Goal: Task Accomplishment & Management: Manage account settings

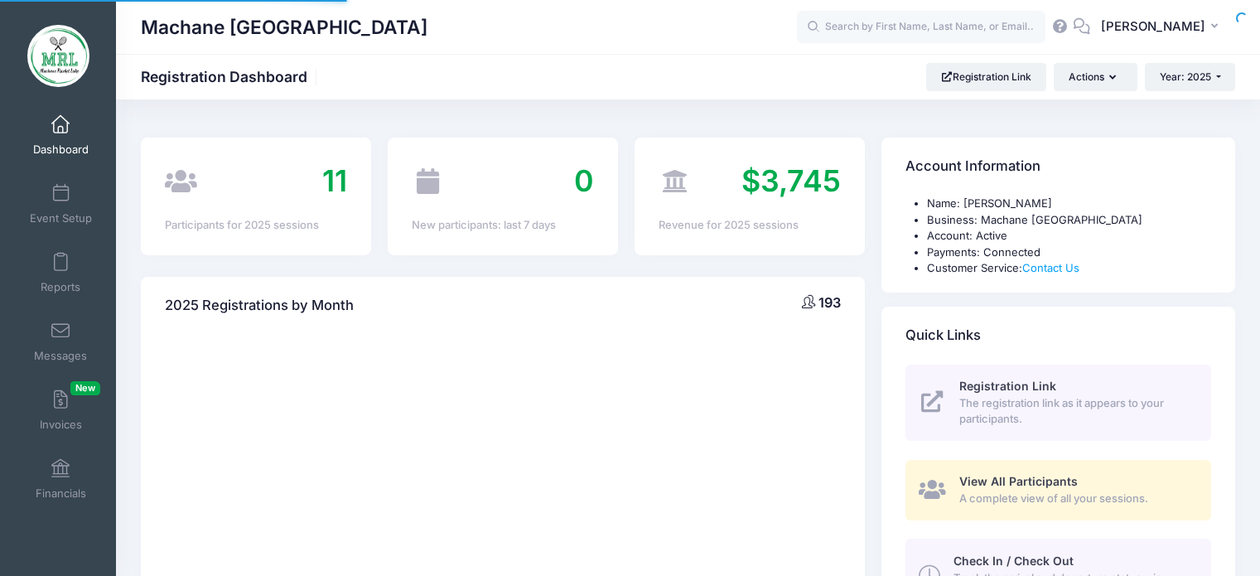
select select
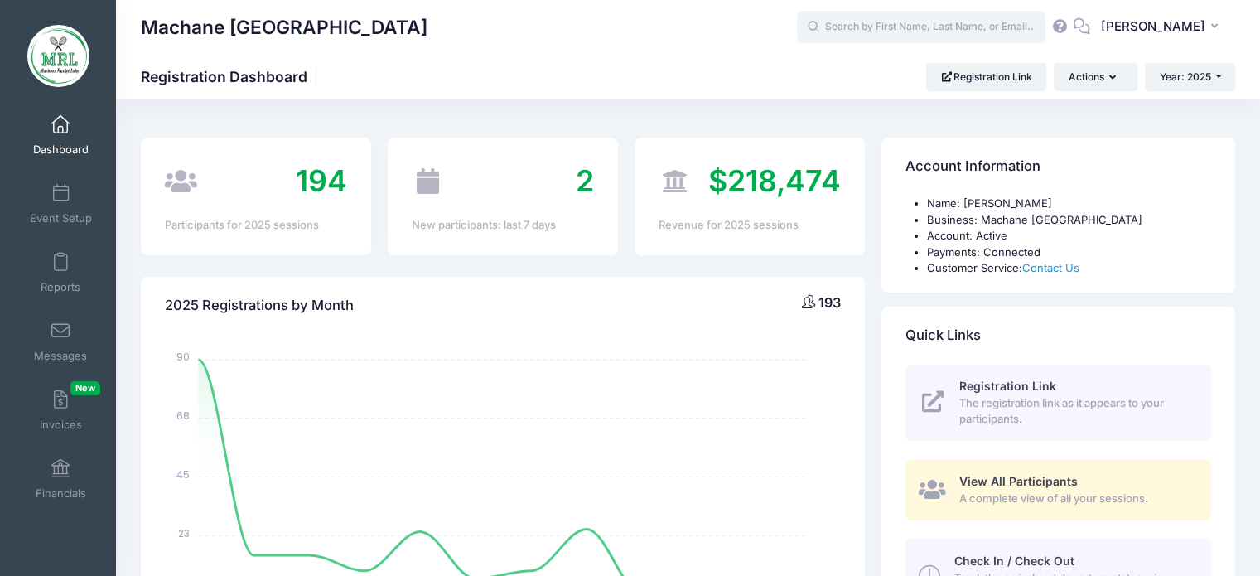
click at [867, 31] on input "text" at bounding box center [921, 27] width 249 height 33
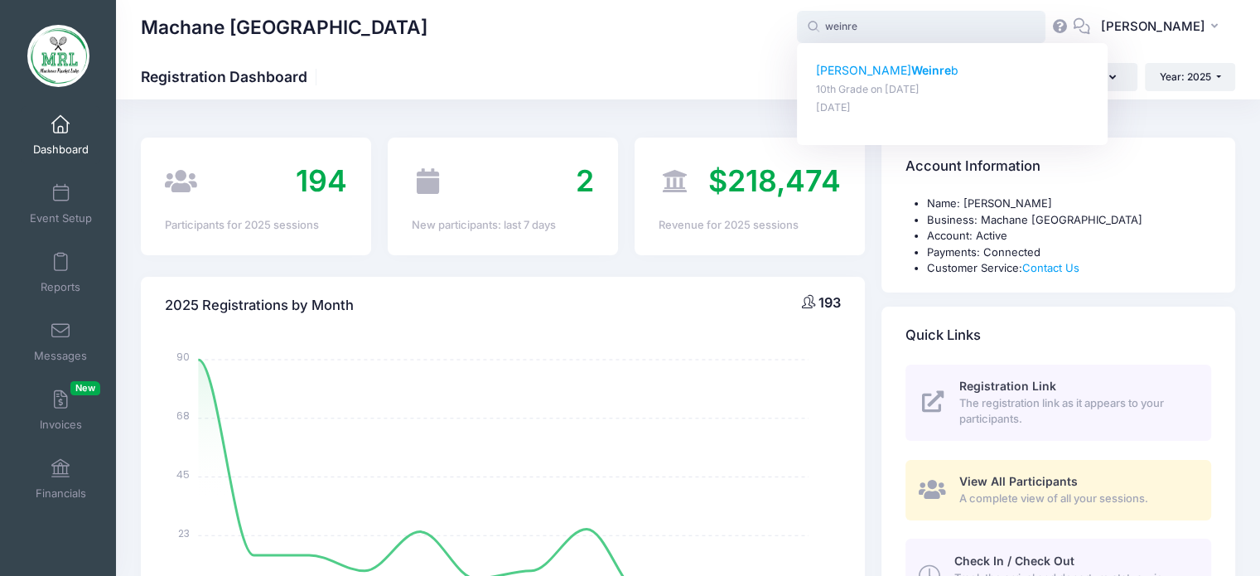
click at [911, 74] on strong "Weinre" at bounding box center [931, 70] width 40 height 14
type input "[PERSON_NAME] (10th Grade, [DATE])"
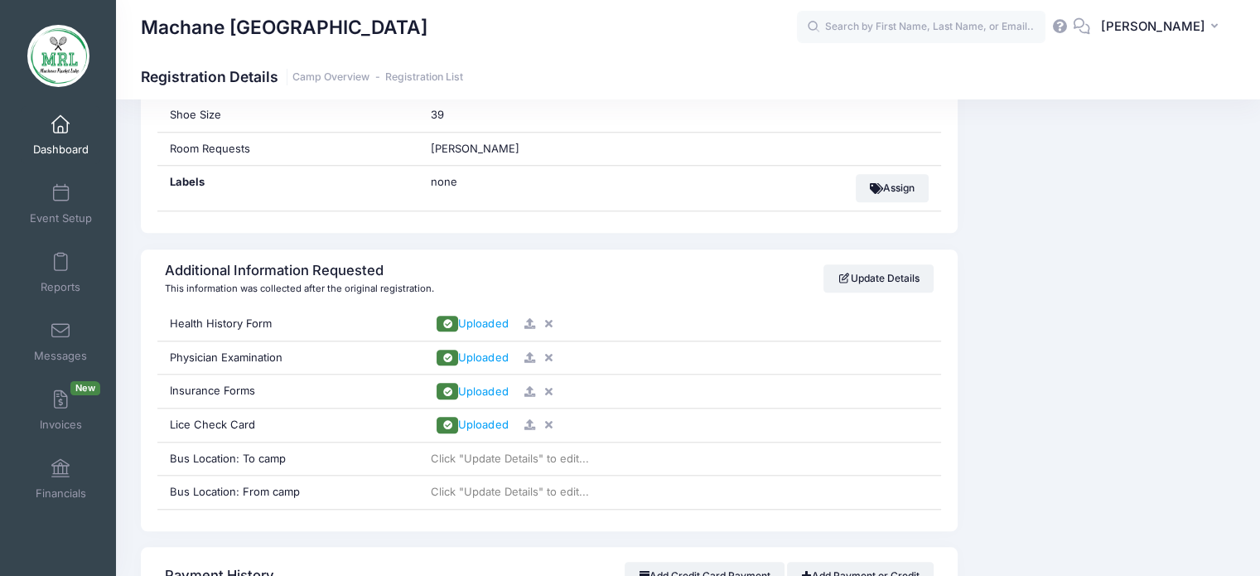
scroll to position [1473, 0]
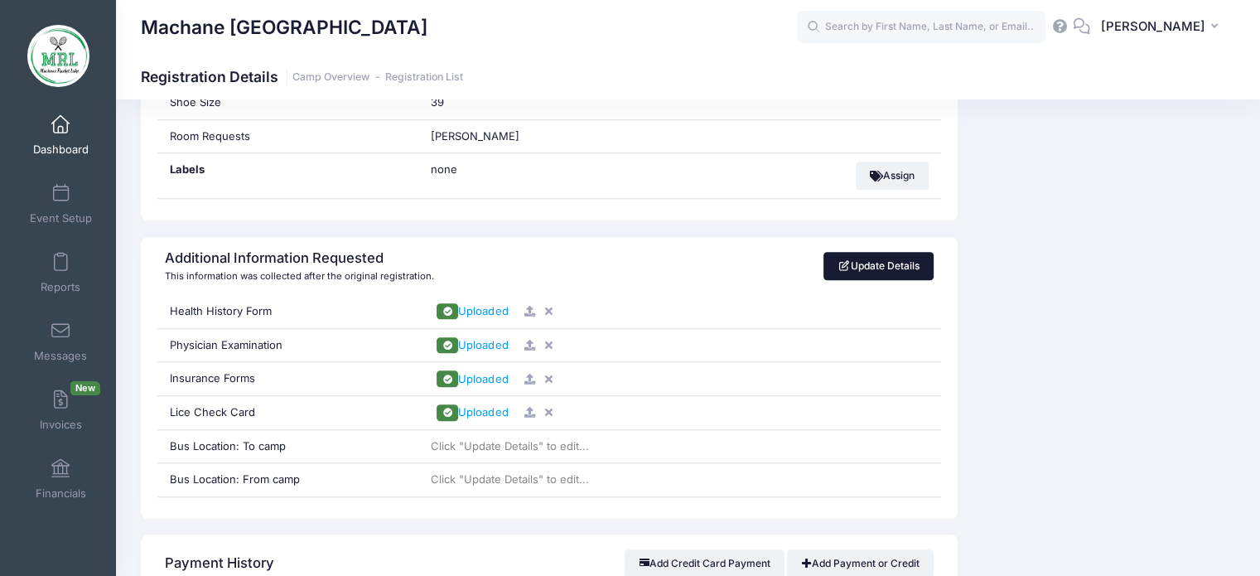
click at [896, 258] on link "Update Details" at bounding box center [878, 266] width 110 height 28
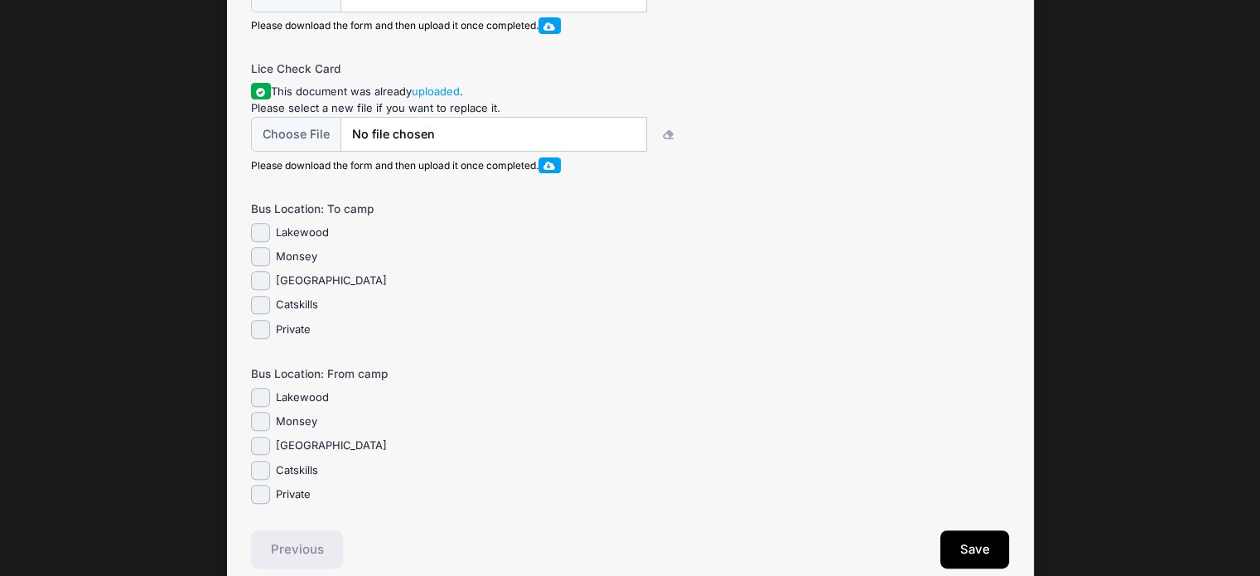
scroll to position [603, 0]
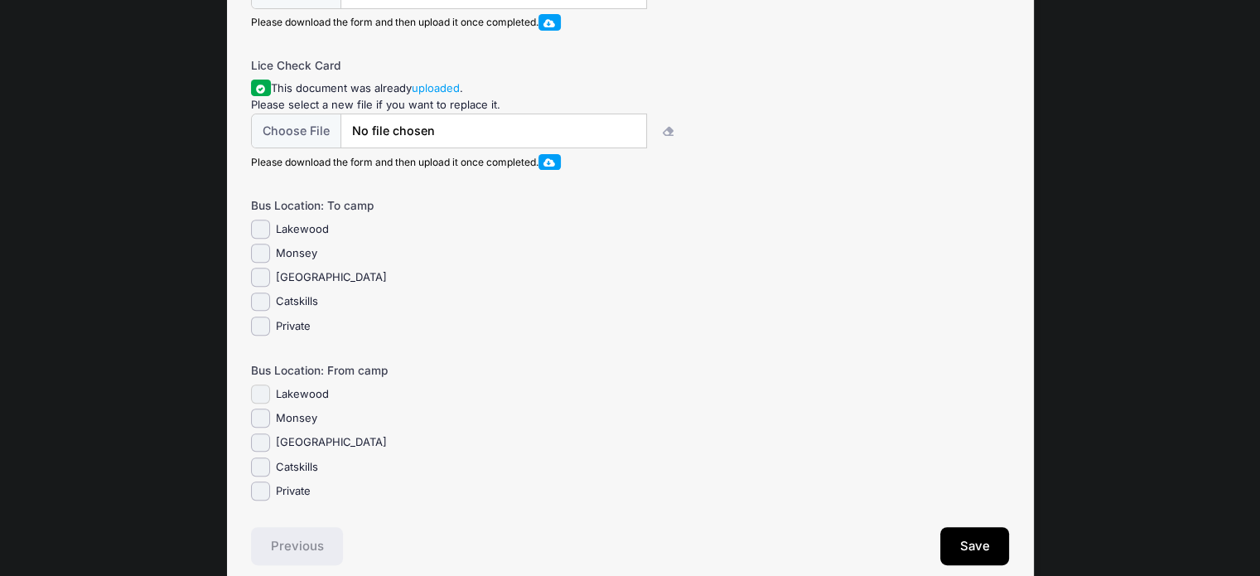
click at [265, 403] on input "Lakewood" at bounding box center [260, 393] width 19 height 19
checkbox input "true"
click at [968, 562] on button "Save" at bounding box center [975, 546] width 70 height 38
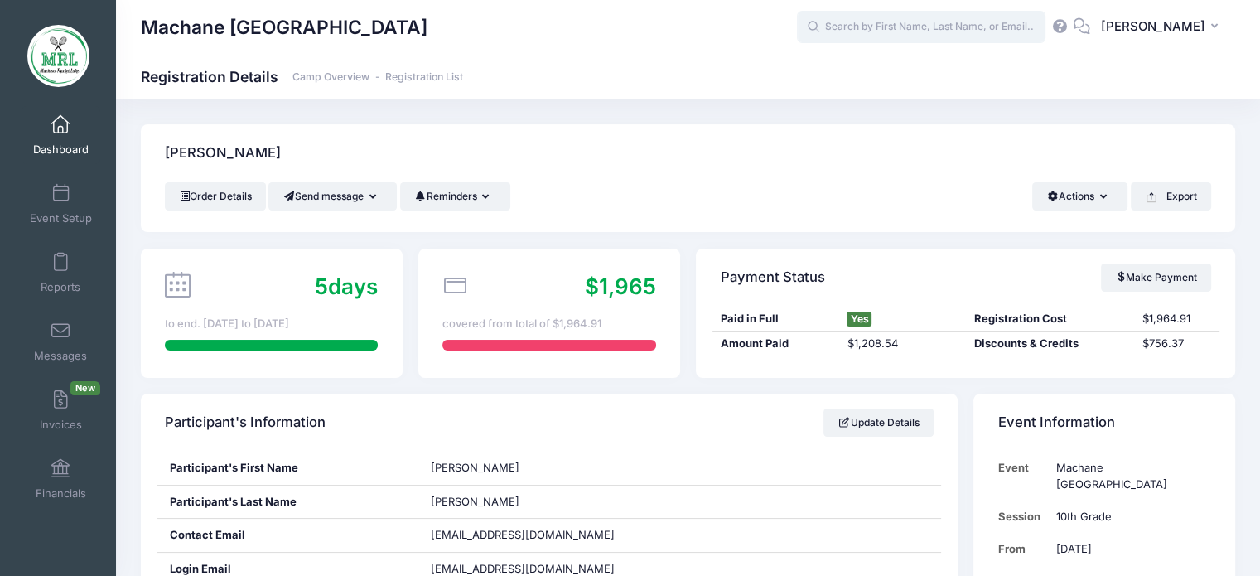
click at [930, 15] on input "text" at bounding box center [921, 27] width 249 height 33
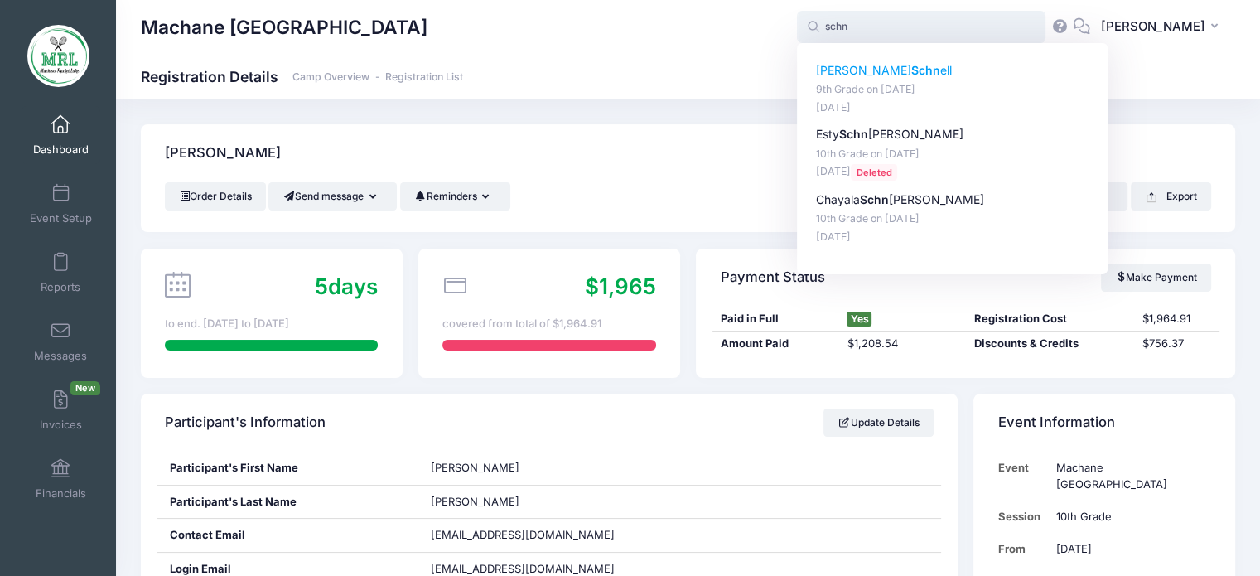
click at [911, 75] on strong "Schn" at bounding box center [925, 70] width 29 height 14
type input "Tzipora Schnell (9th Grade, Aug-14, 2025)"
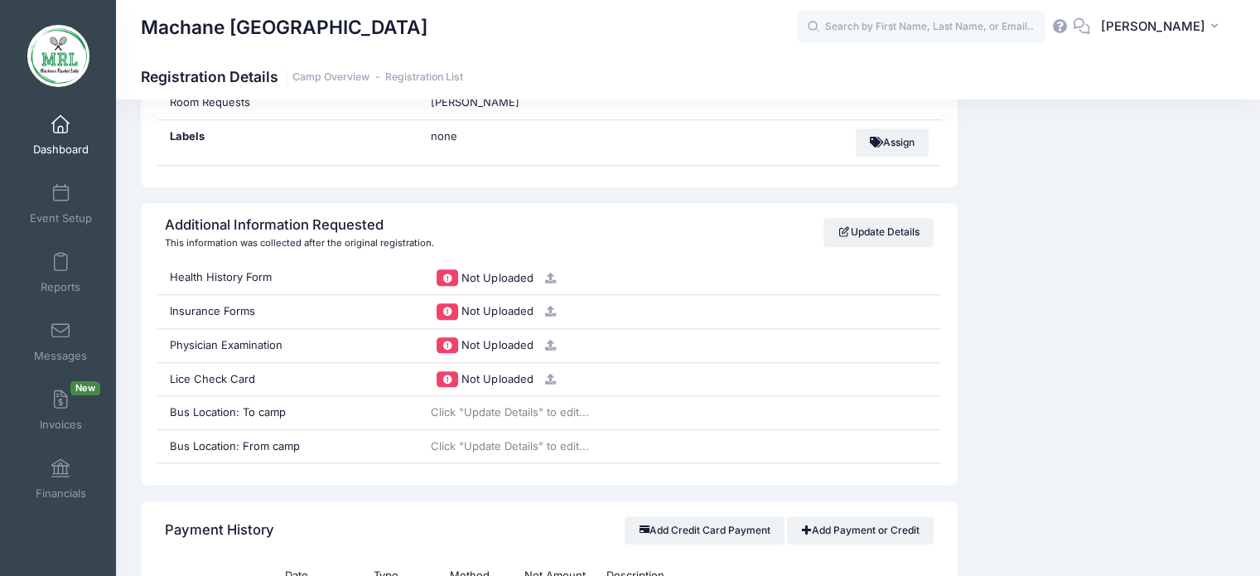
scroll to position [1591, 0]
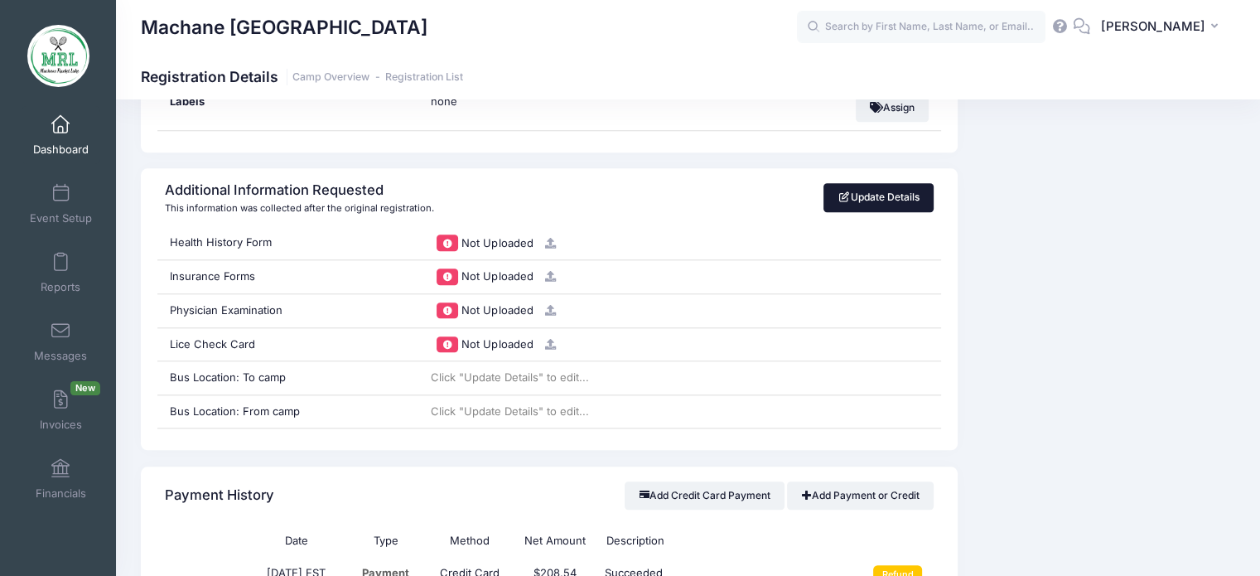
click at [876, 192] on link "Update Details" at bounding box center [878, 197] width 110 height 28
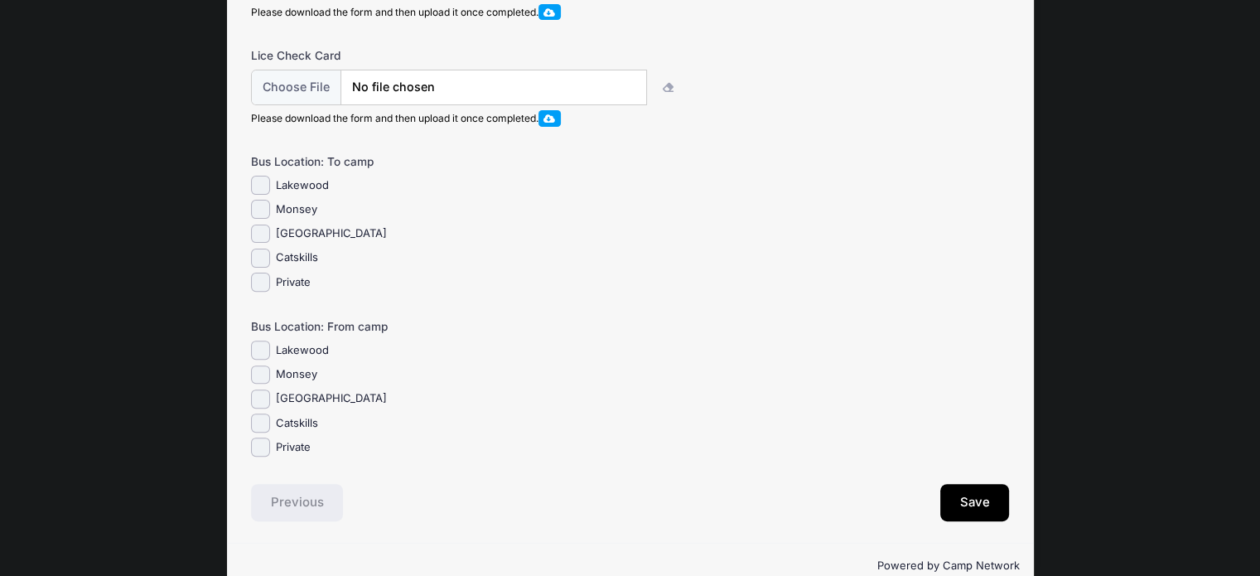
scroll to position [515, 0]
click at [264, 358] on input "Lakewood" at bounding box center [260, 348] width 19 height 19
checkbox input "true"
click at [959, 516] on button "Save" at bounding box center [975, 501] width 70 height 38
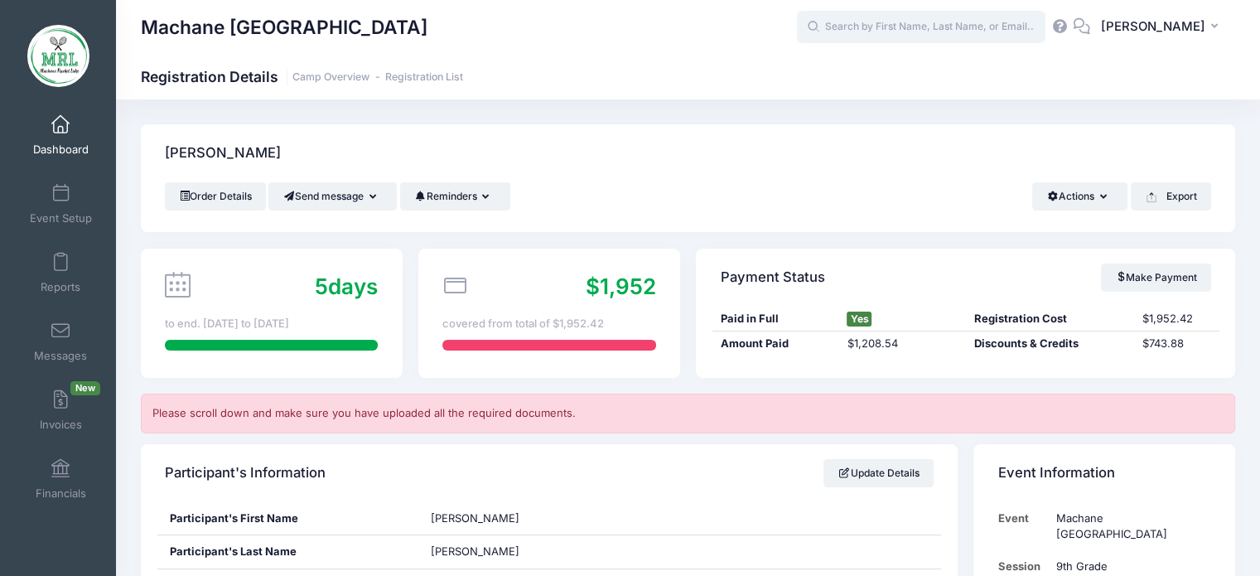
click at [888, 31] on input "text" at bounding box center [921, 27] width 249 height 33
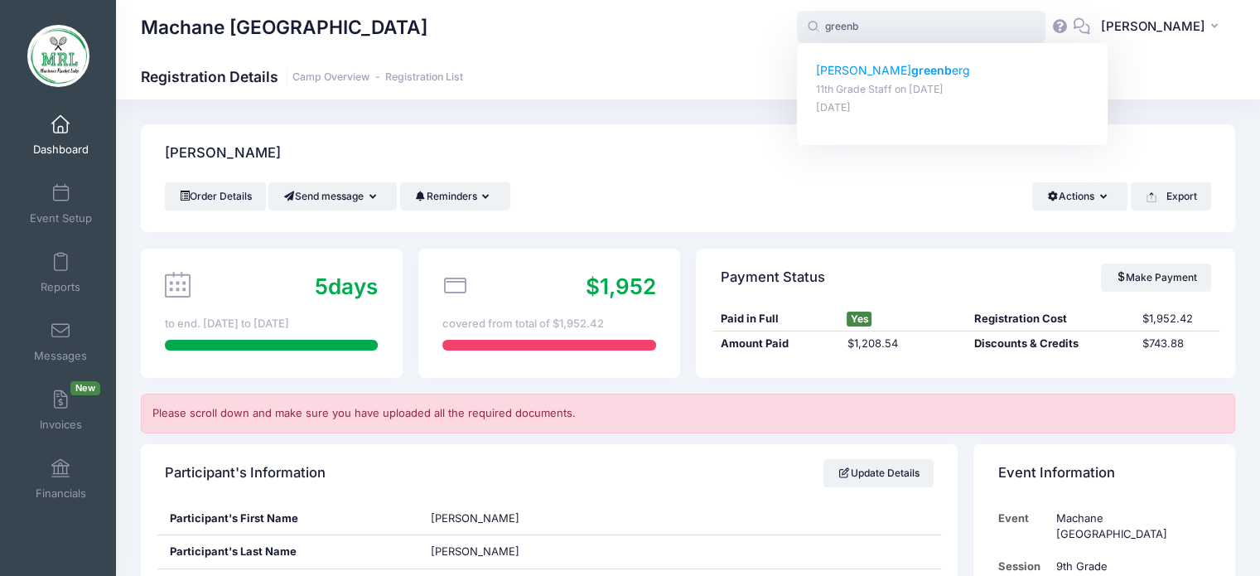
click at [911, 74] on strong "greenb" at bounding box center [931, 70] width 41 height 14
type input "Faigy greenberg (11th Grade Staff, Aug-14, 2025)"
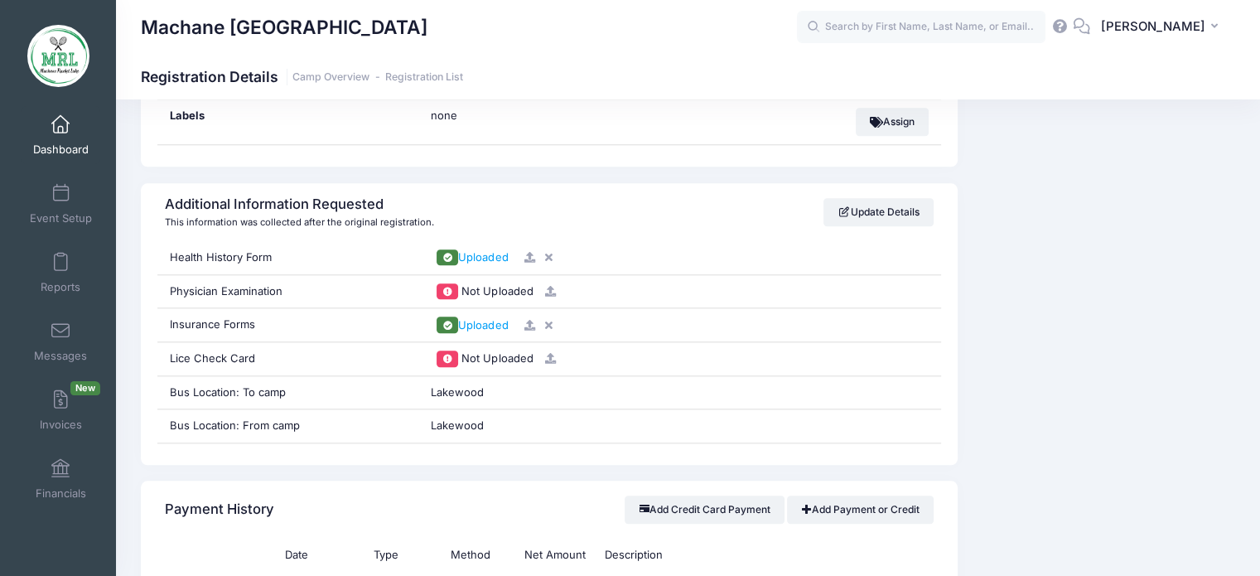
scroll to position [1660, 0]
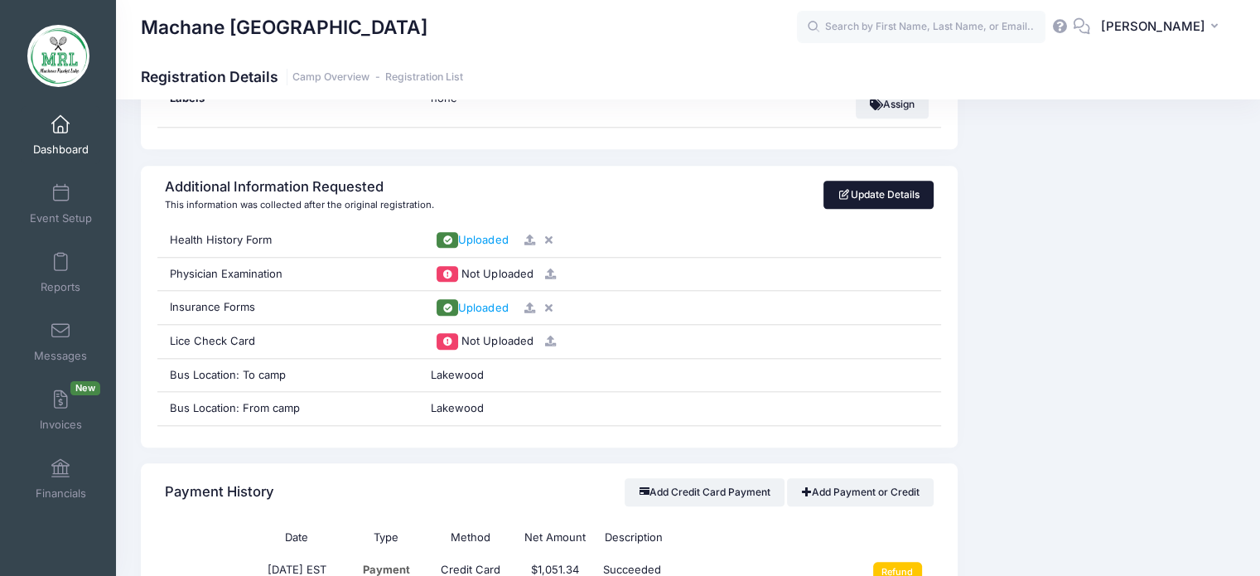
click at [888, 197] on link "Update Details" at bounding box center [878, 195] width 110 height 28
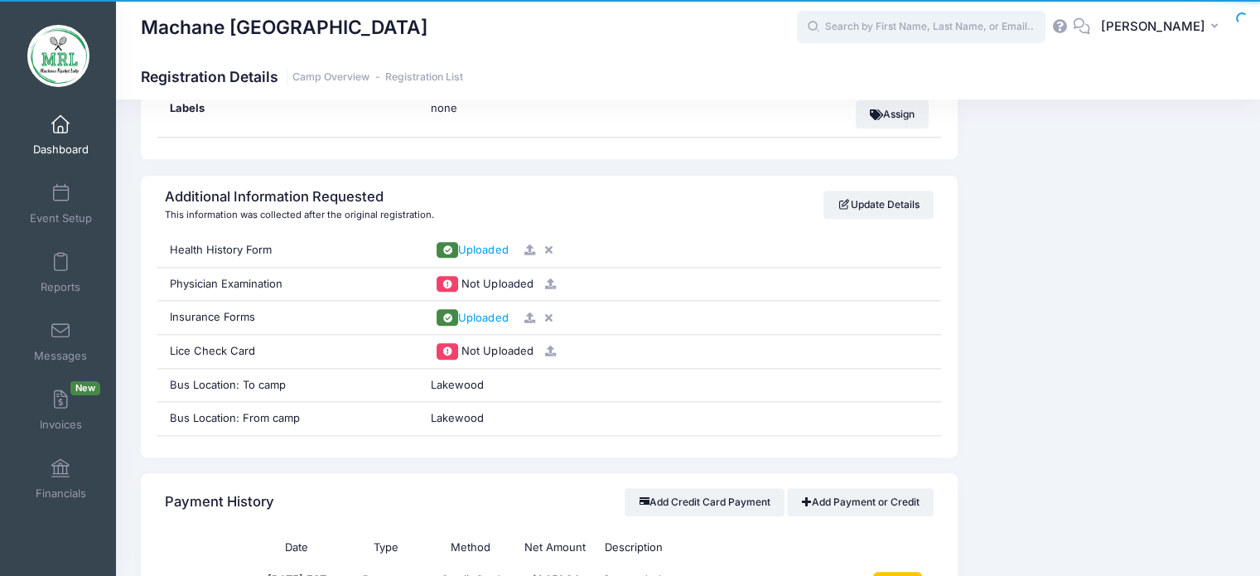
click at [838, 27] on input "text" at bounding box center [921, 27] width 249 height 33
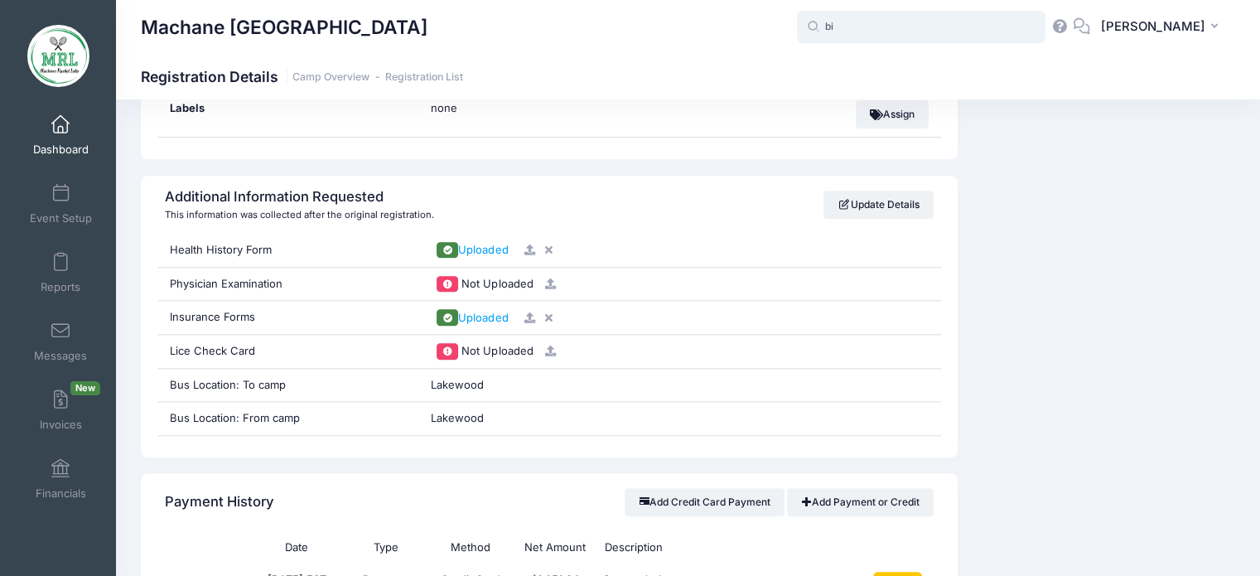
type input "b"
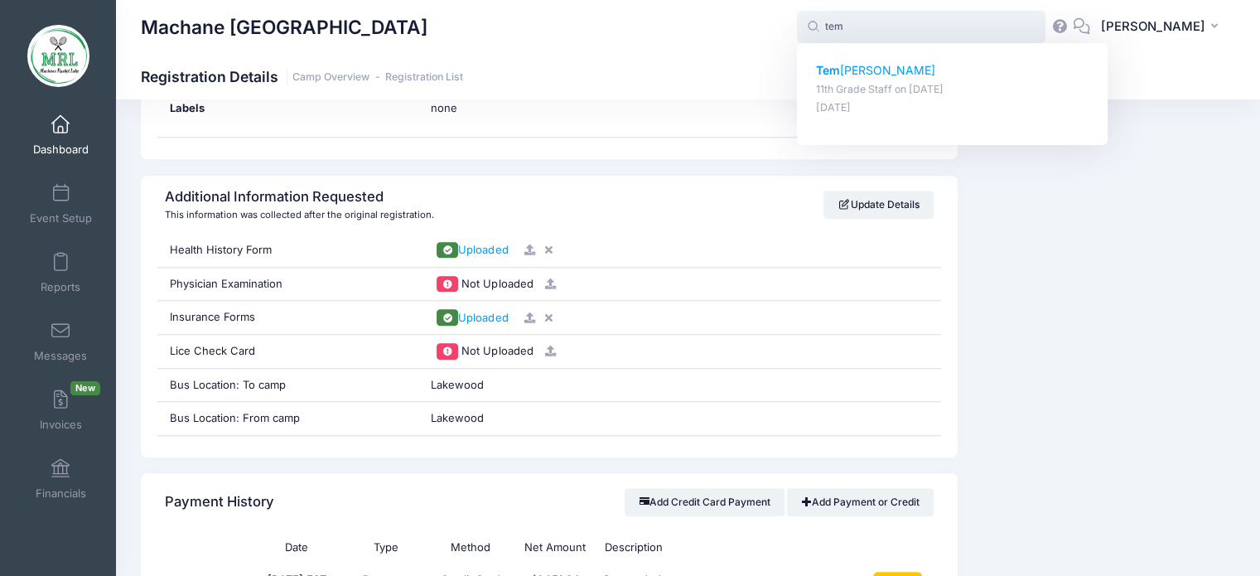
click at [848, 75] on p "Tem ima Billowitz" at bounding box center [952, 70] width 273 height 17
type input "Temima Billowitz (11th Grade Staff, Aug-14, 2025)"
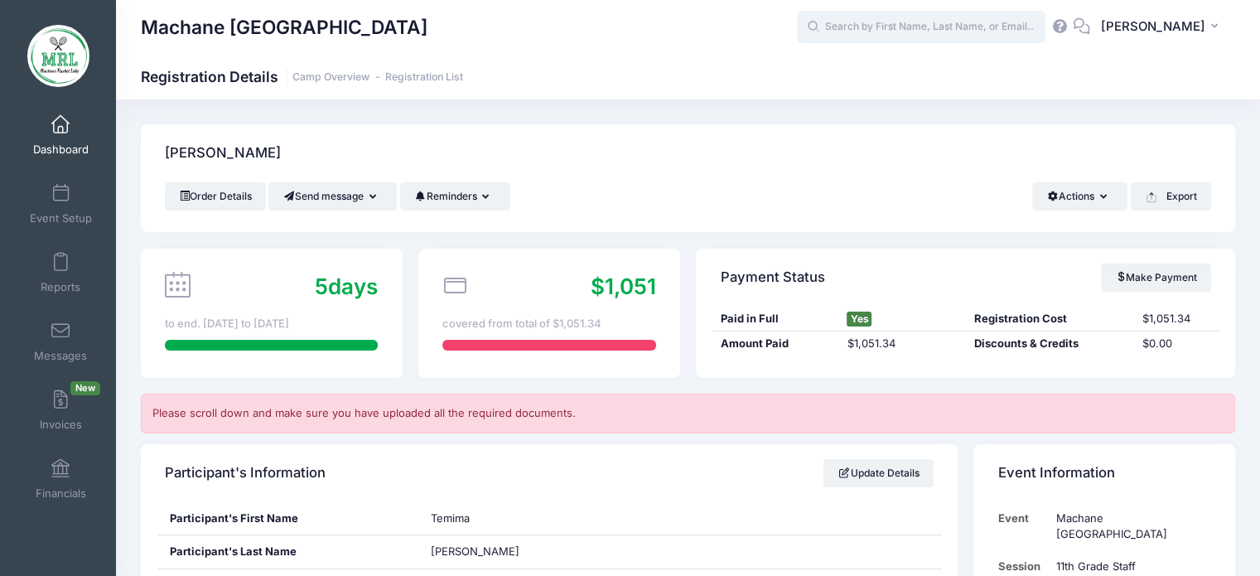
click at [906, 19] on input "text" at bounding box center [921, 27] width 249 height 33
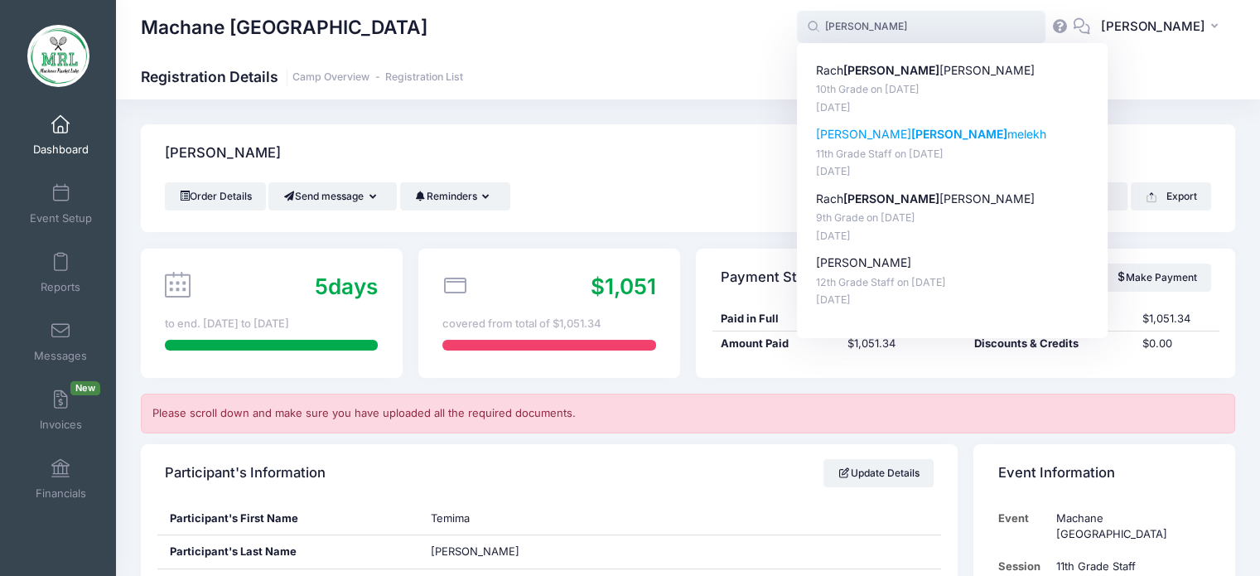
click at [911, 135] on strong "[PERSON_NAME]" at bounding box center [959, 134] width 96 height 14
type input "[PERSON_NAME] (11th Grade Staff, [DATE])"
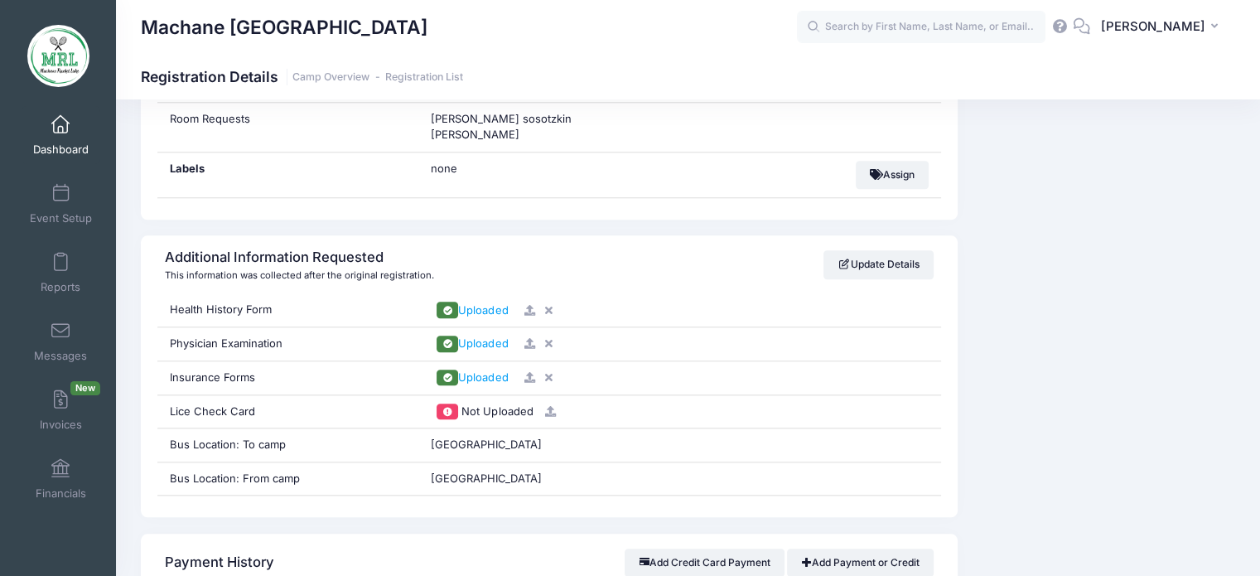
scroll to position [1571, 0]
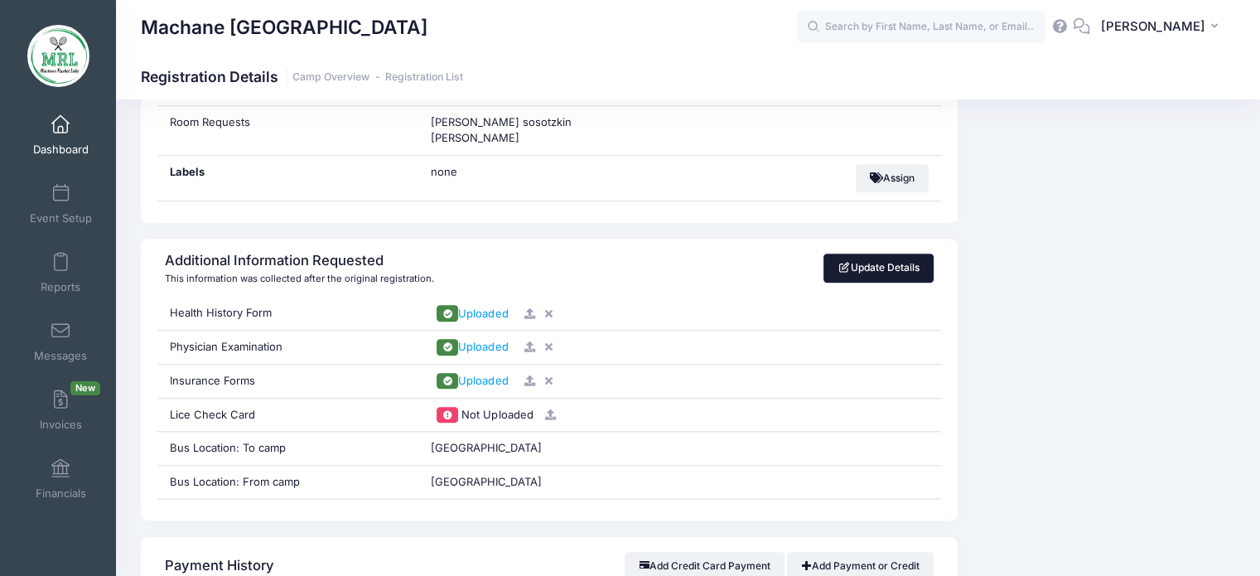
click at [885, 261] on link "Update Details" at bounding box center [878, 267] width 110 height 28
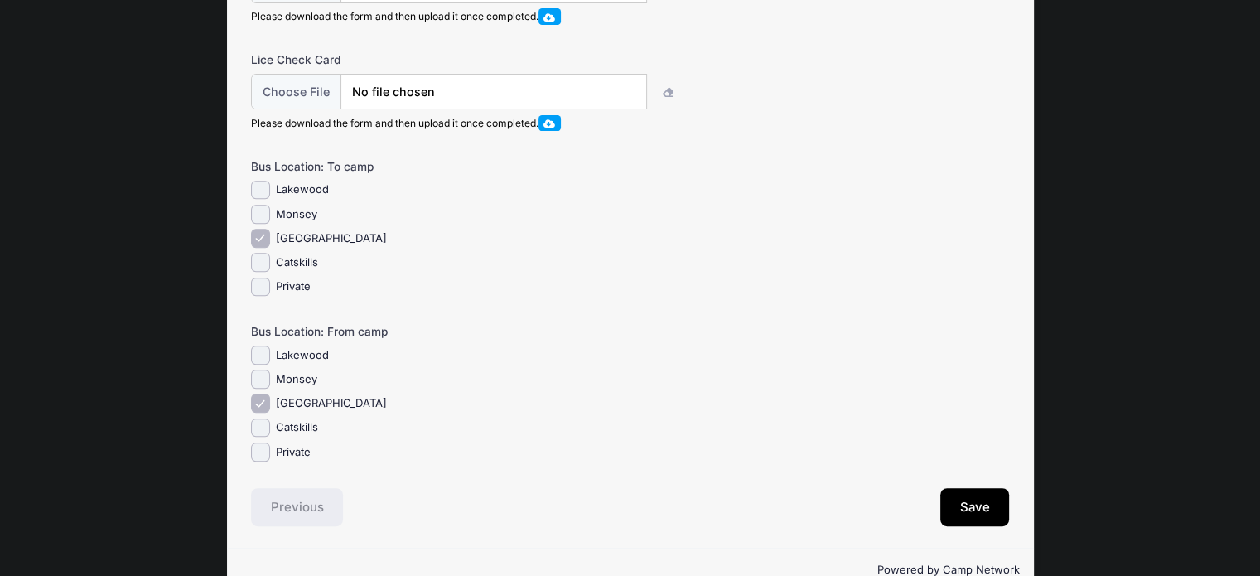
scroll to position [613, 0]
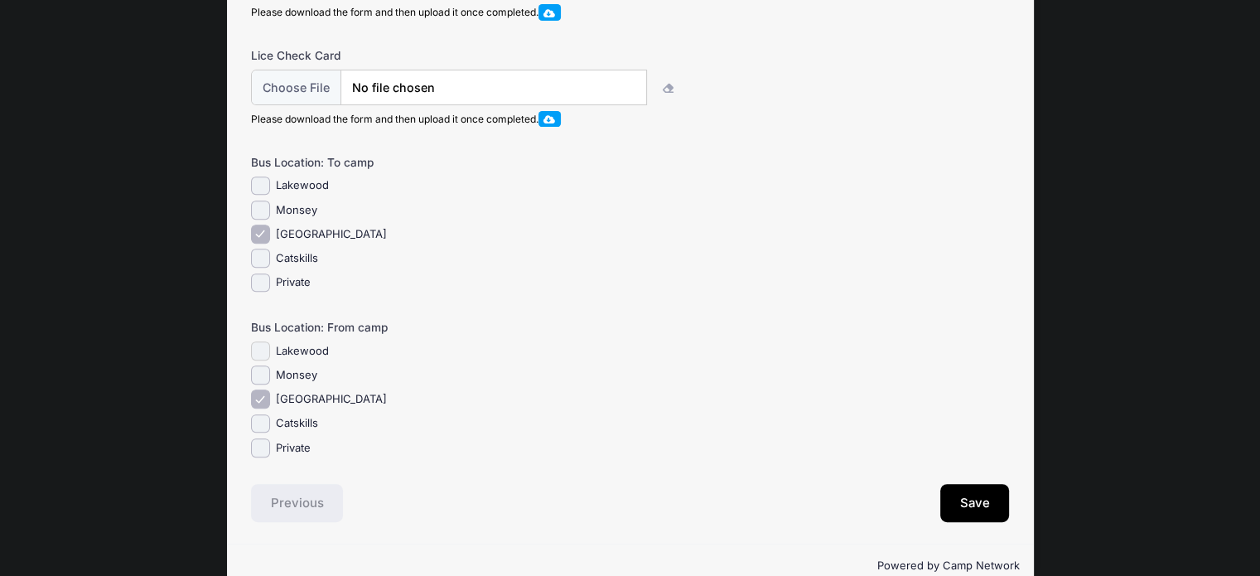
click at [258, 360] on input "Lakewood" at bounding box center [260, 350] width 19 height 19
checkbox input "true"
click at [258, 408] on input "[GEOGRAPHIC_DATA]" at bounding box center [260, 398] width 19 height 19
checkbox input "false"
click at [965, 509] on button "Save" at bounding box center [975, 503] width 70 height 38
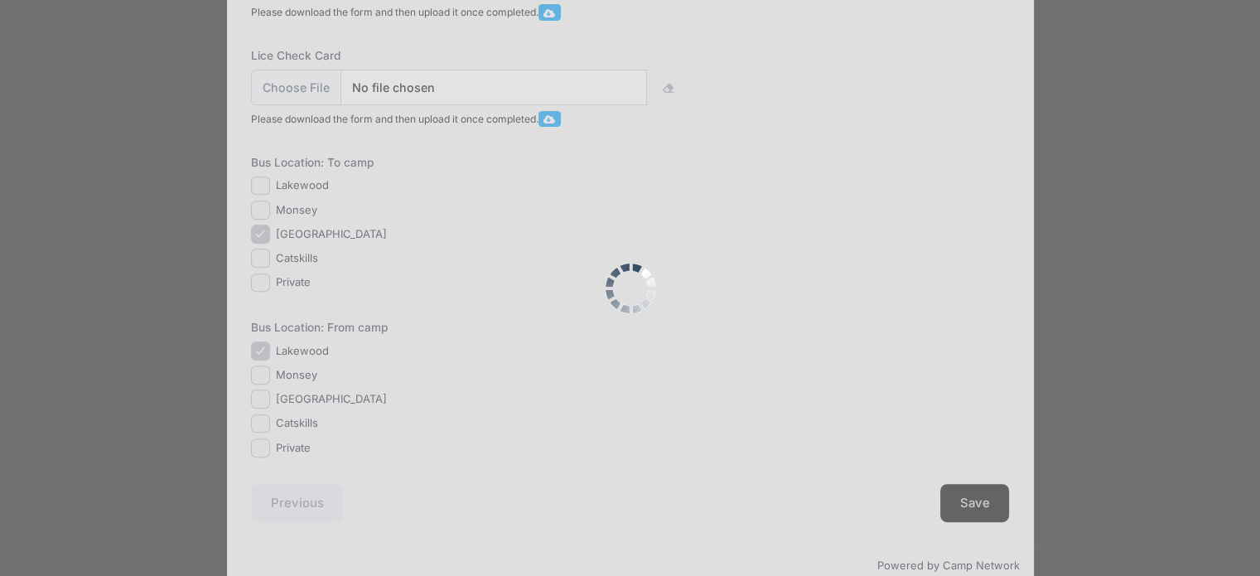
scroll to position [0, 0]
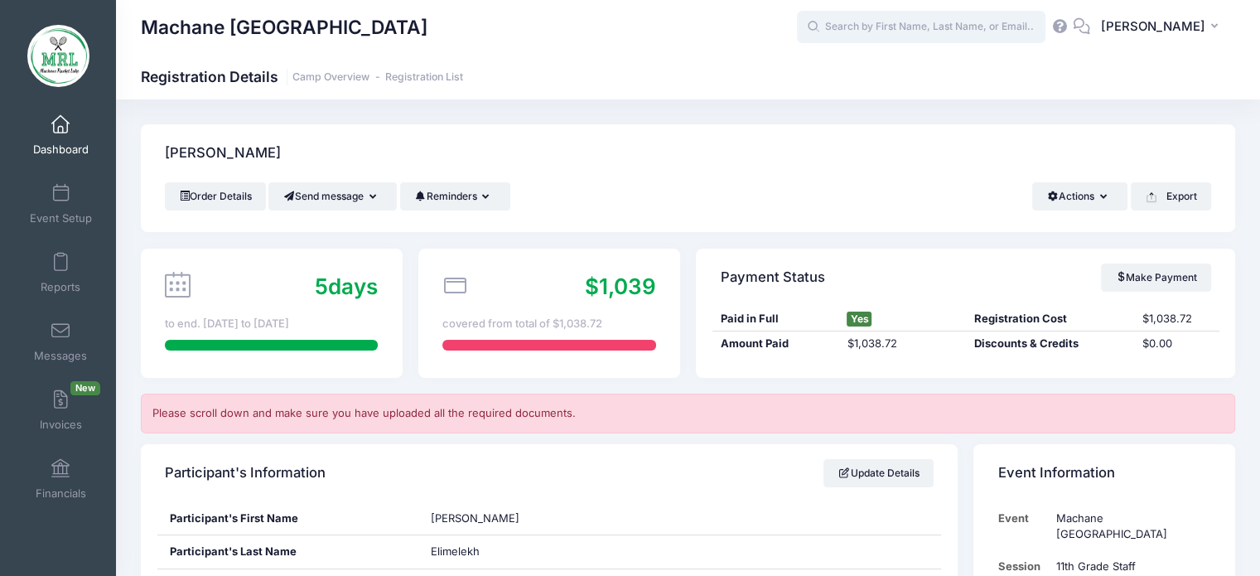
click at [851, 27] on input "text" at bounding box center [921, 27] width 249 height 33
type input "s"
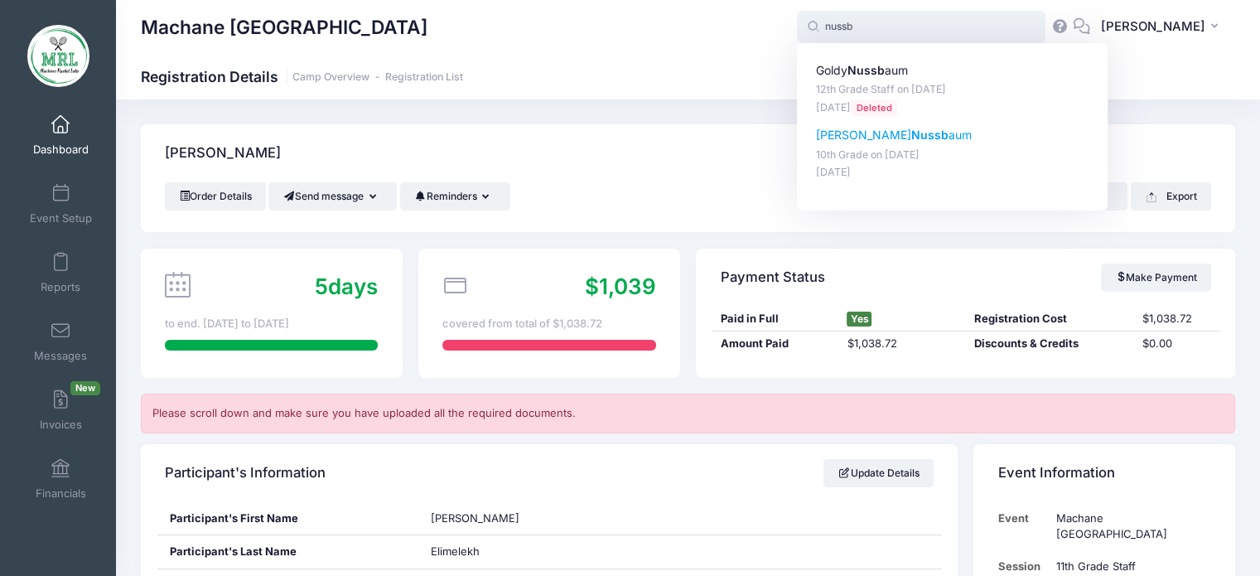
click at [911, 132] on strong "Nussb" at bounding box center [929, 135] width 37 height 14
type input "Chaya Nussbaum (10th Grade, Aug-14, 2025)"
